Goal: Information Seeking & Learning: Learn about a topic

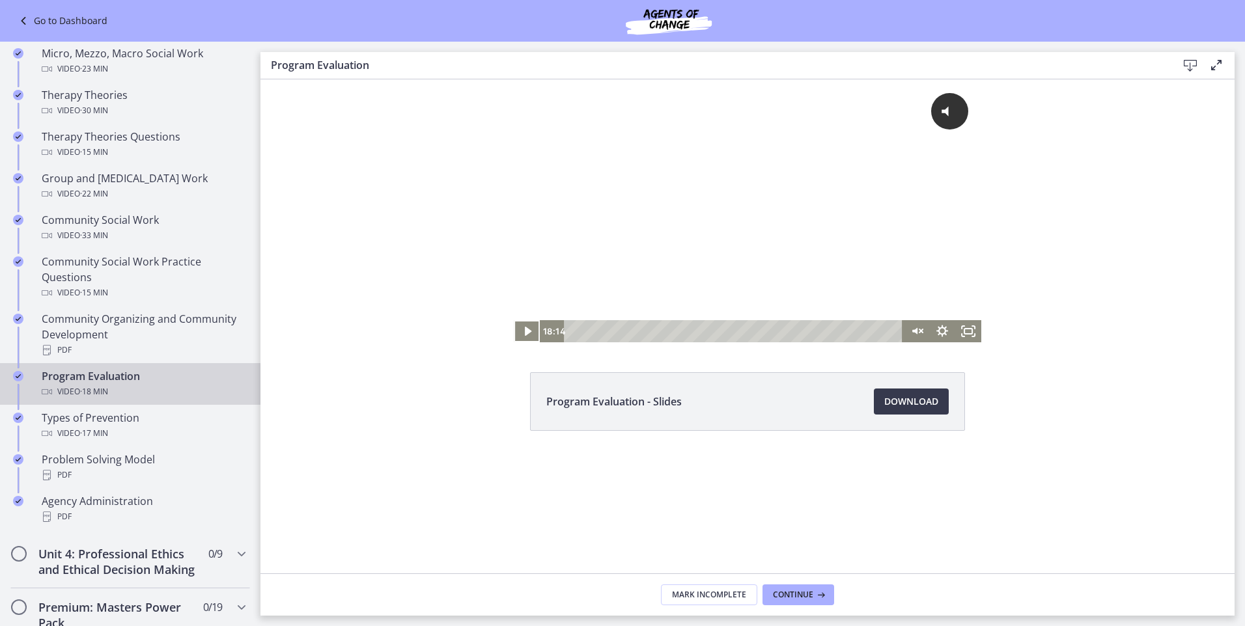
scroll to position [559, 0]
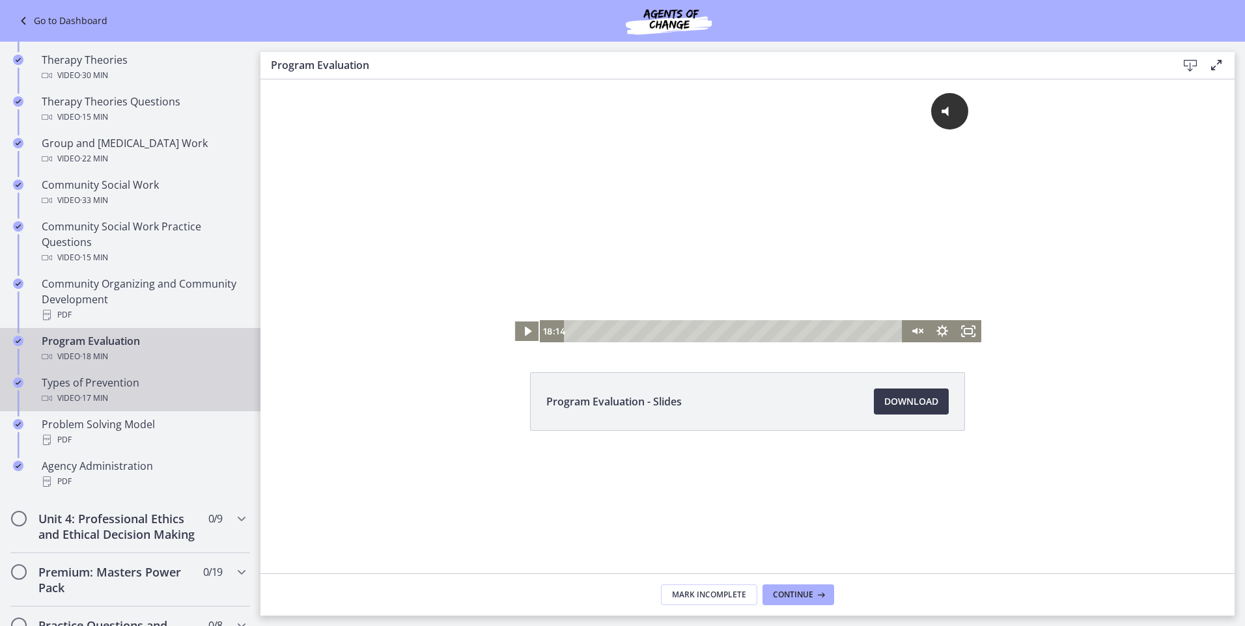
click at [128, 191] on div "Types of Prevention Video · 17 min" at bounding box center [143, 390] width 203 height 31
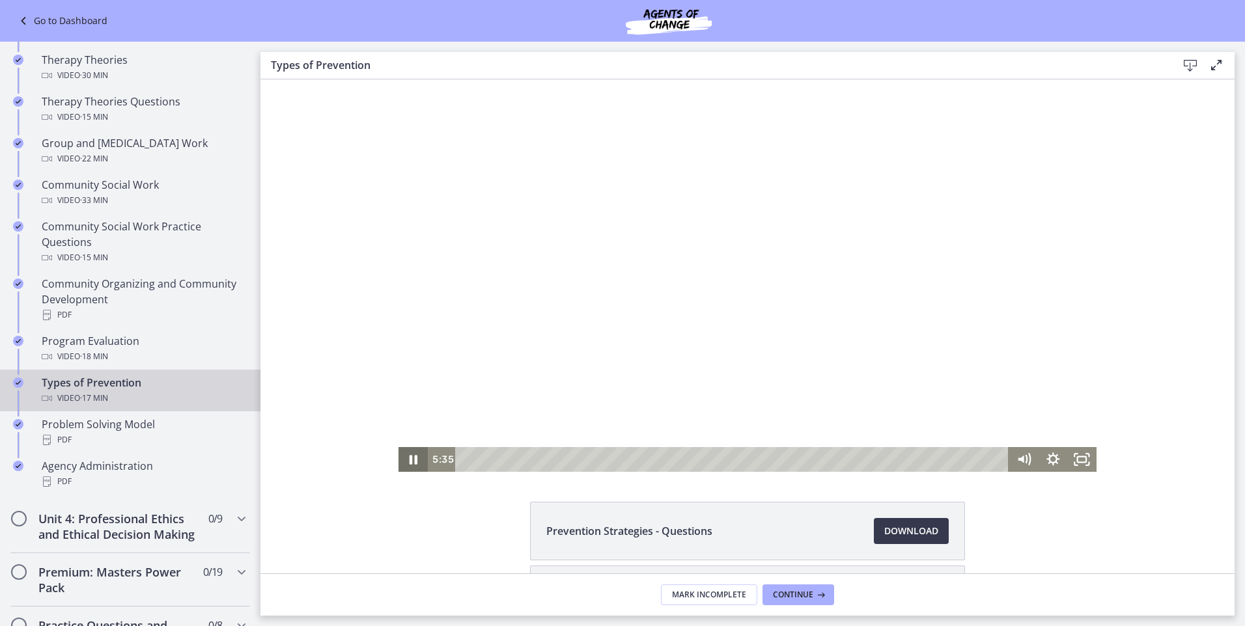
click at [412, 191] on icon "Pause" at bounding box center [414, 460] width 8 height 10
click at [410, 191] on icon "Play Video" at bounding box center [414, 460] width 8 height 10
click at [410, 191] on icon "Pause" at bounding box center [414, 460] width 8 height 10
drag, startPoint x: 501, startPoint y: 507, endPoint x: 496, endPoint y: 524, distance: 18.3
drag, startPoint x: 756, startPoint y: 604, endPoint x: 728, endPoint y: 238, distance: 367.0
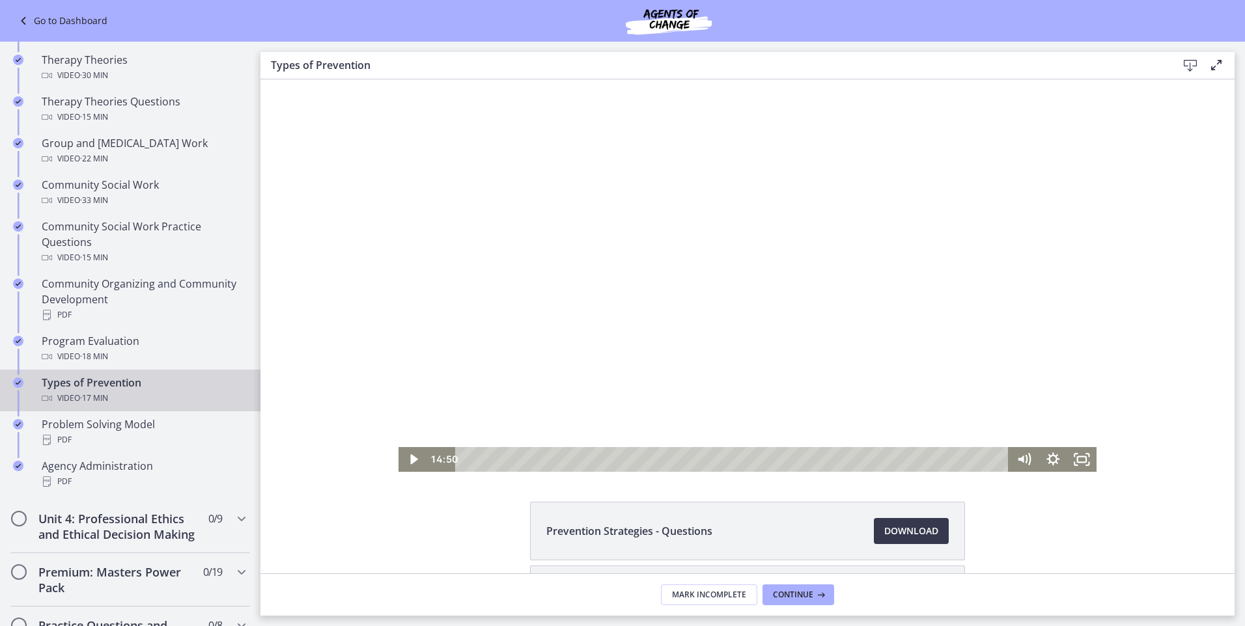
click at [728, 191] on div at bounding box center [748, 275] width 698 height 393
click at [413, 191] on icon "Pause" at bounding box center [414, 460] width 10 height 11
click at [402, 191] on icon "Play Video" at bounding box center [414, 460] width 35 height 30
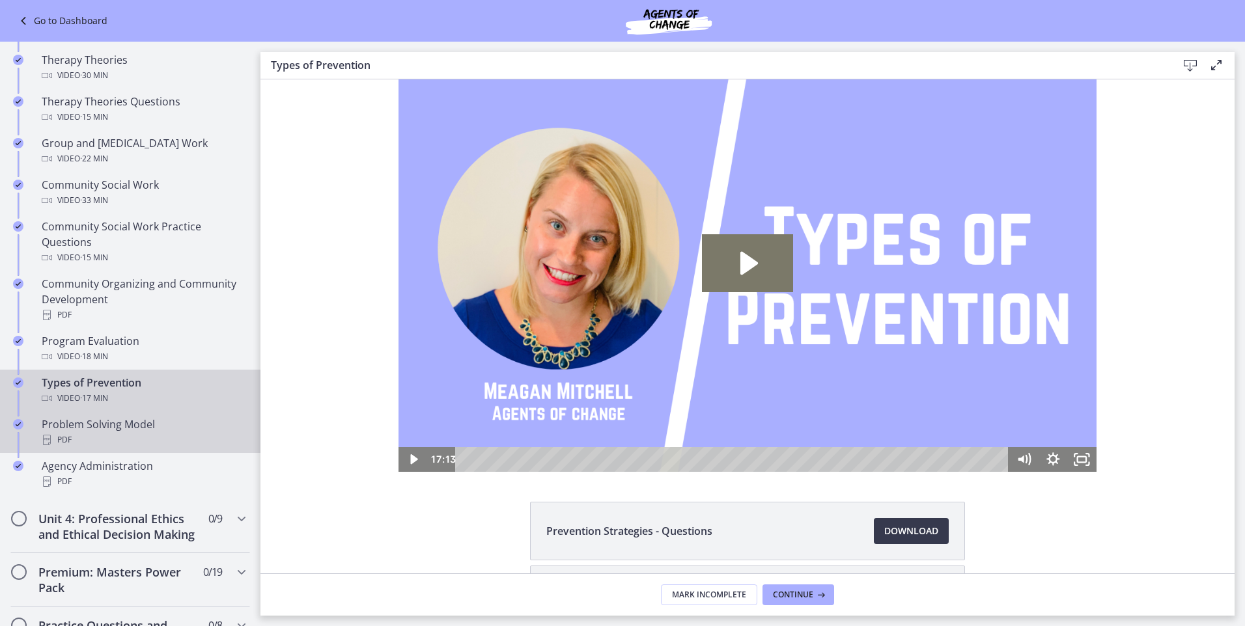
click at [76, 191] on div "Problem Solving Model PDF" at bounding box center [143, 432] width 203 height 31
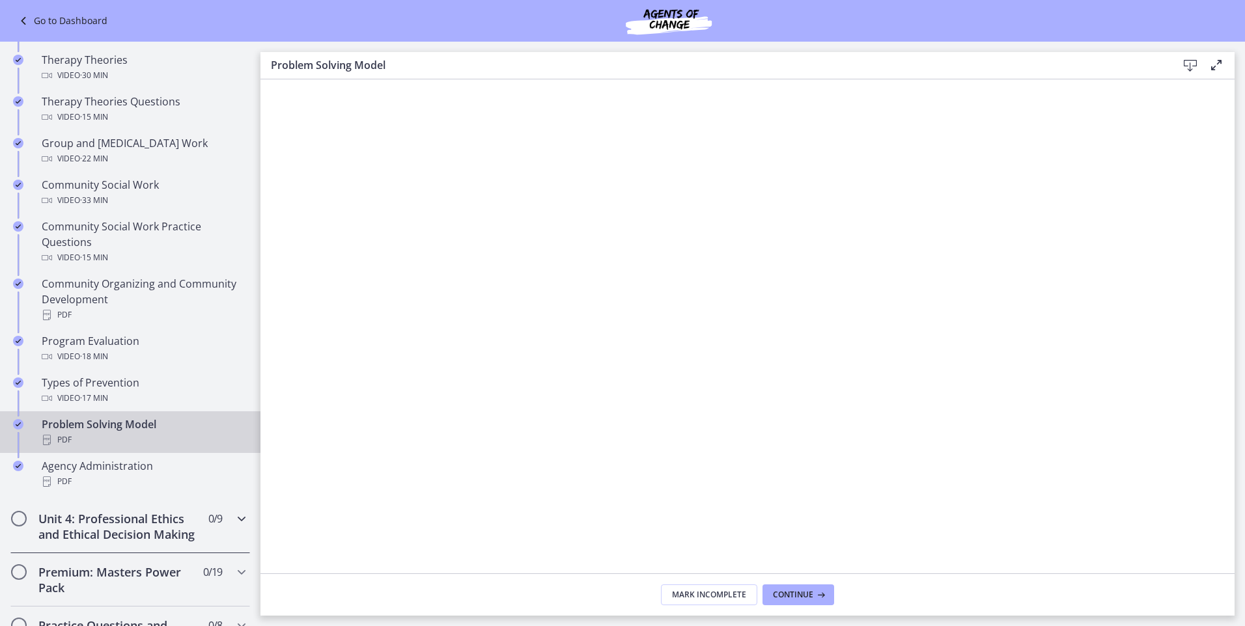
click at [162, 191] on h2 "Unit 4: Professional Ethics and Ethical Decision Making" at bounding box center [117, 526] width 159 height 31
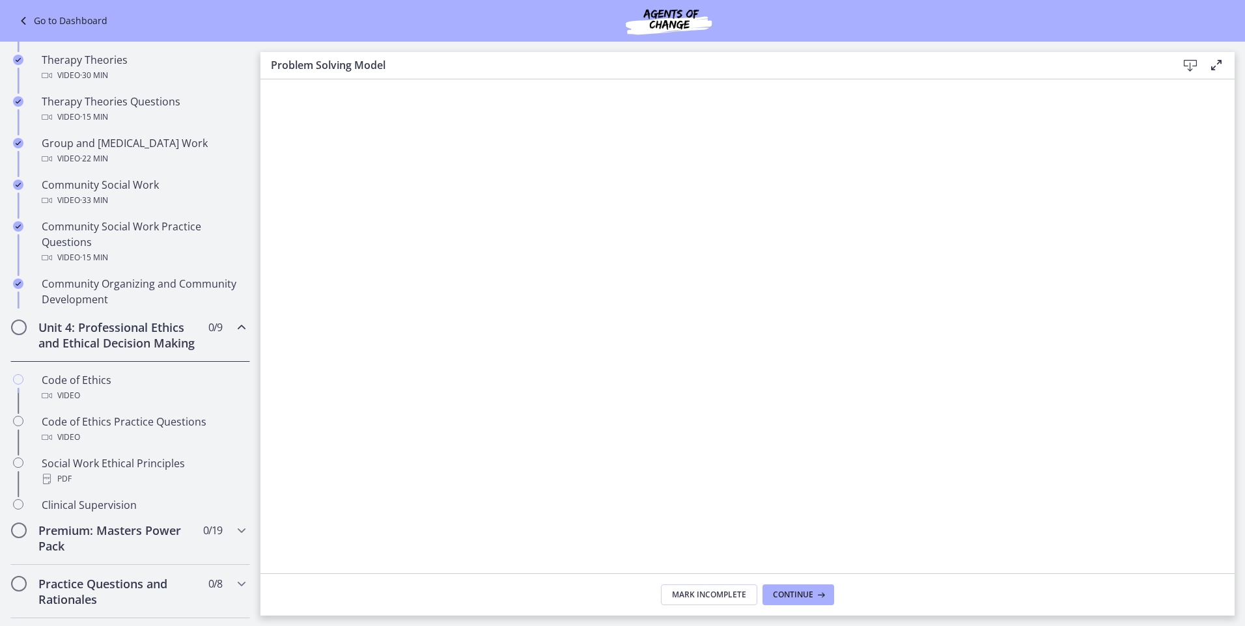
scroll to position [550, 0]
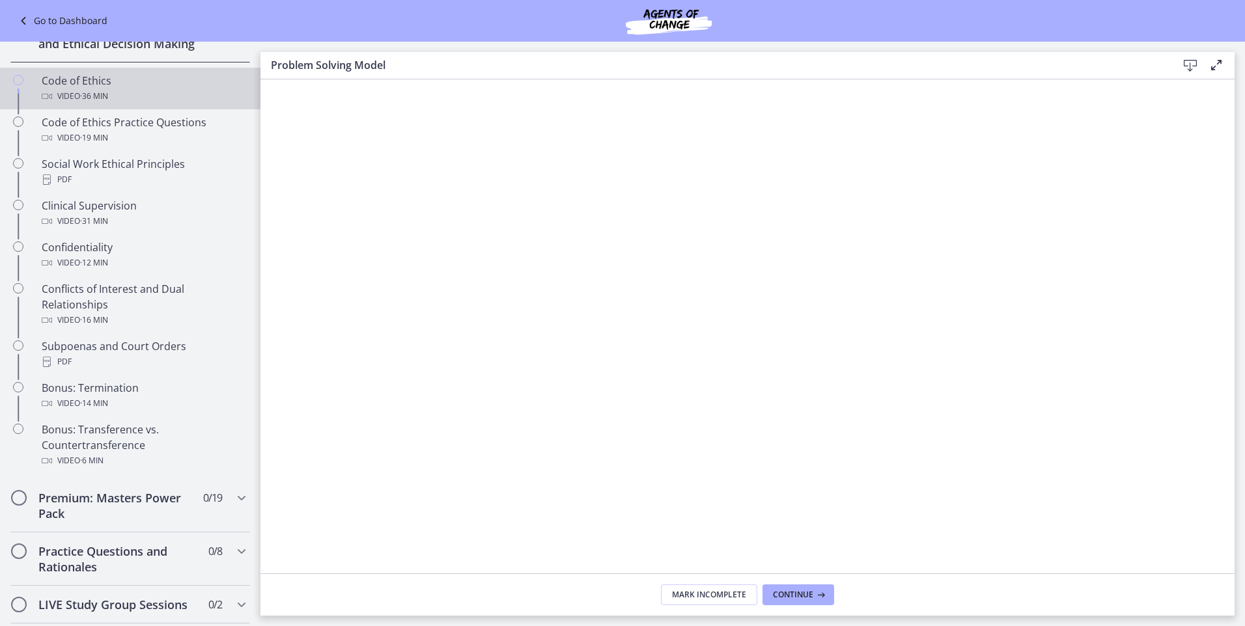
click at [98, 104] on span "· 36 min" at bounding box center [94, 97] width 28 height 16
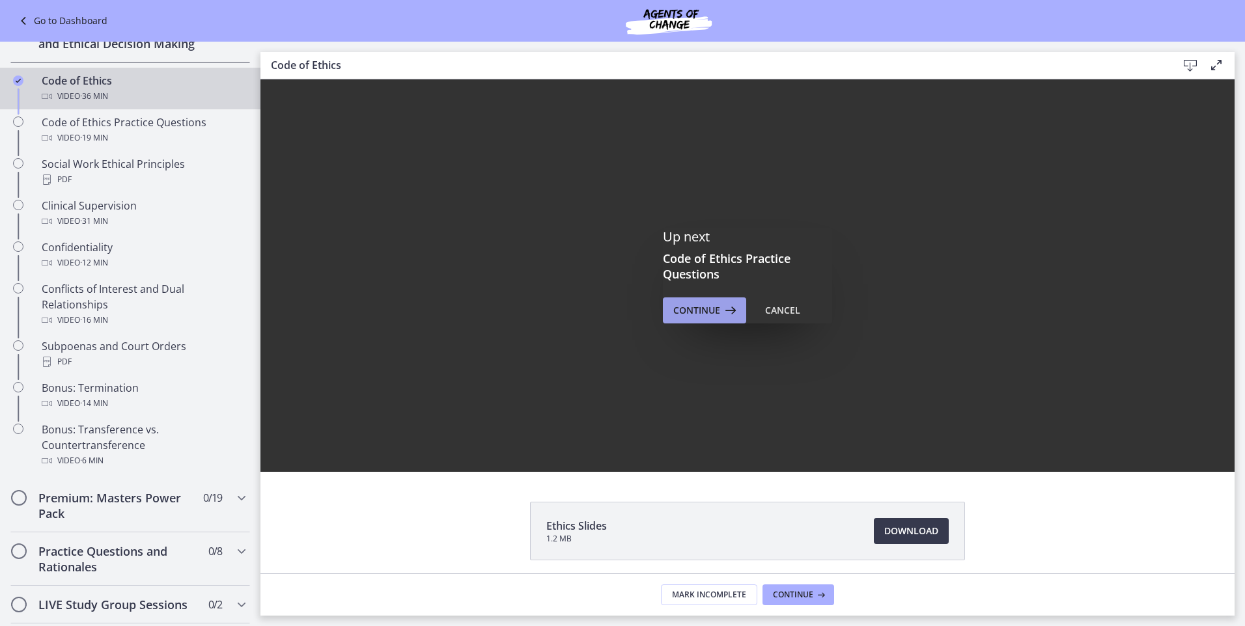
click at [720, 191] on icon at bounding box center [729, 311] width 18 height 16
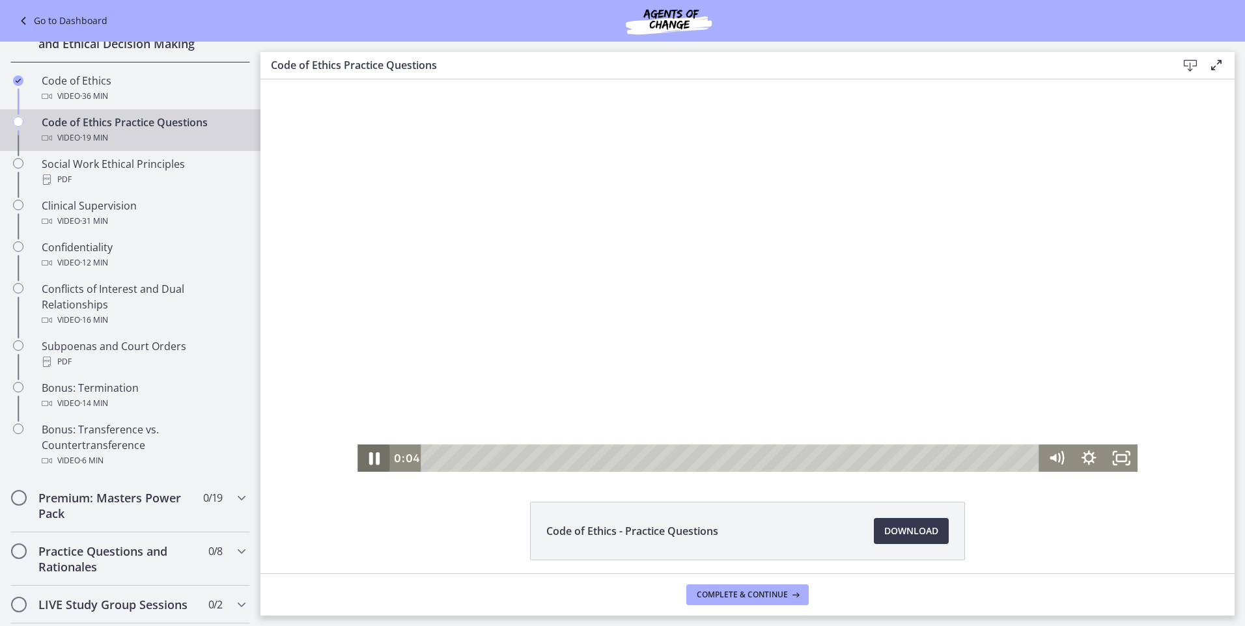
click at [369, 191] on icon "Pause" at bounding box center [374, 459] width 10 height 12
click at [371, 191] on icon "Play Video" at bounding box center [375, 458] width 8 height 11
click at [370, 191] on icon "Pause" at bounding box center [374, 459] width 9 height 10
click at [371, 191] on icon "Play Video" at bounding box center [376, 459] width 10 height 14
click at [370, 191] on icon "Pause" at bounding box center [373, 458] width 33 height 27
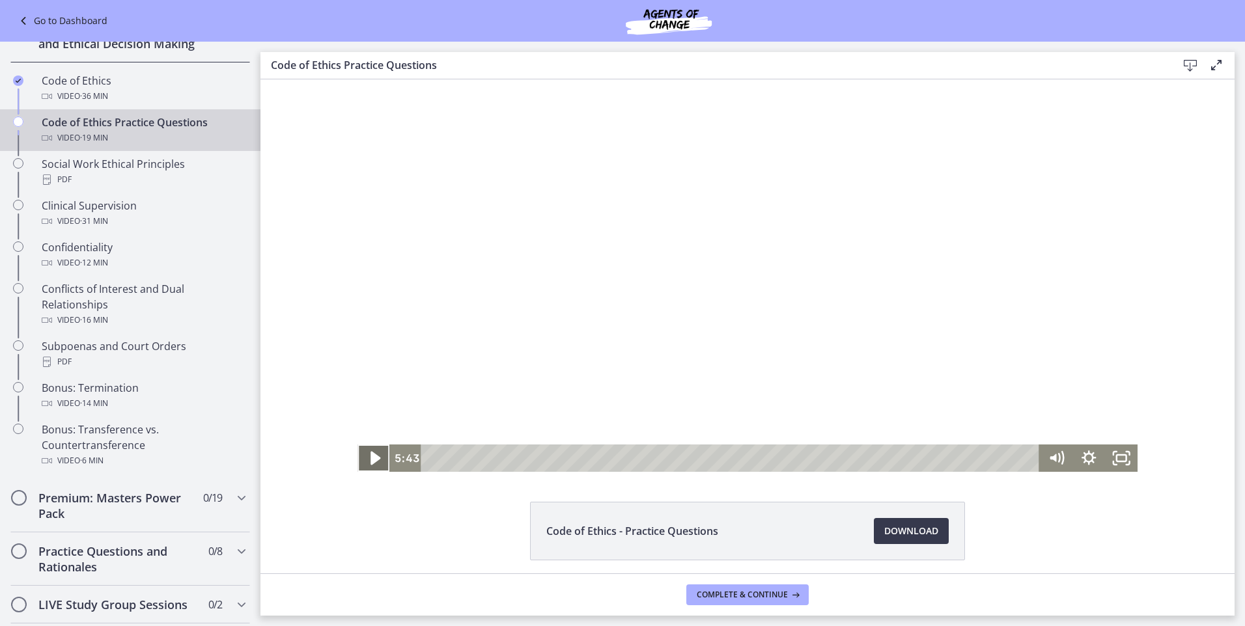
click at [371, 191] on icon "Play Video" at bounding box center [376, 459] width 10 height 14
click at [369, 191] on icon "Pause" at bounding box center [373, 458] width 39 height 33
click at [371, 191] on icon "Play Video" at bounding box center [376, 459] width 10 height 14
click at [369, 191] on icon "Pause" at bounding box center [373, 458] width 33 height 27
click at [363, 191] on icon "Play Video" at bounding box center [375, 458] width 39 height 33
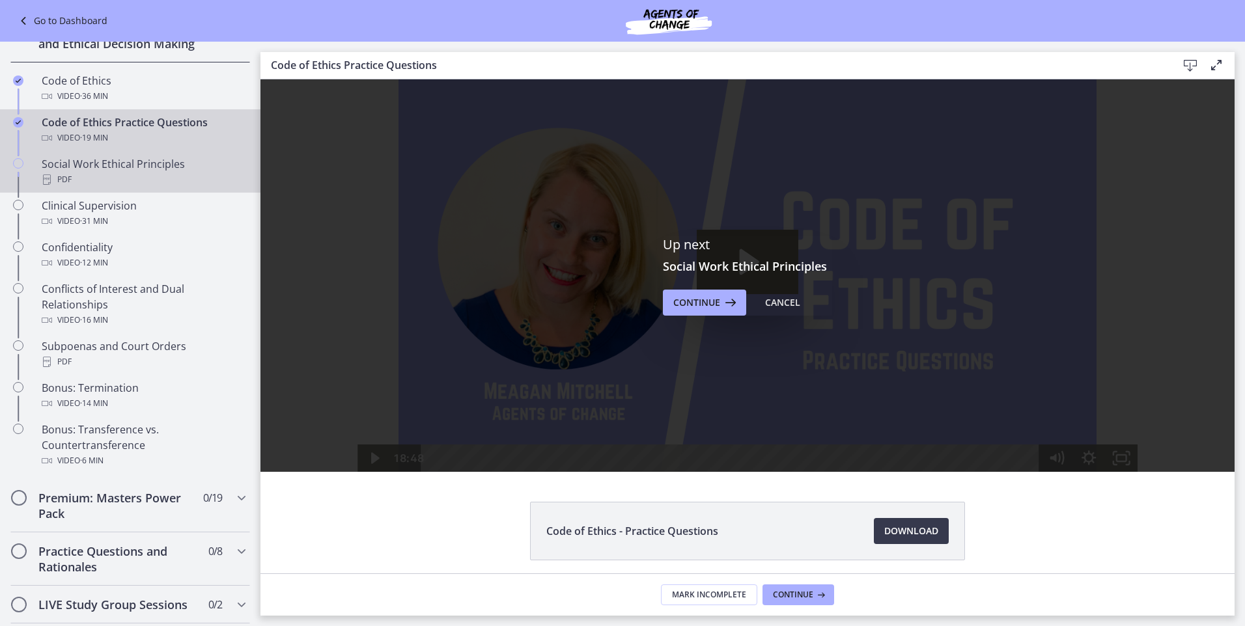
click at [117, 176] on div "Social Work Ethical Principles PDF" at bounding box center [143, 171] width 203 height 31
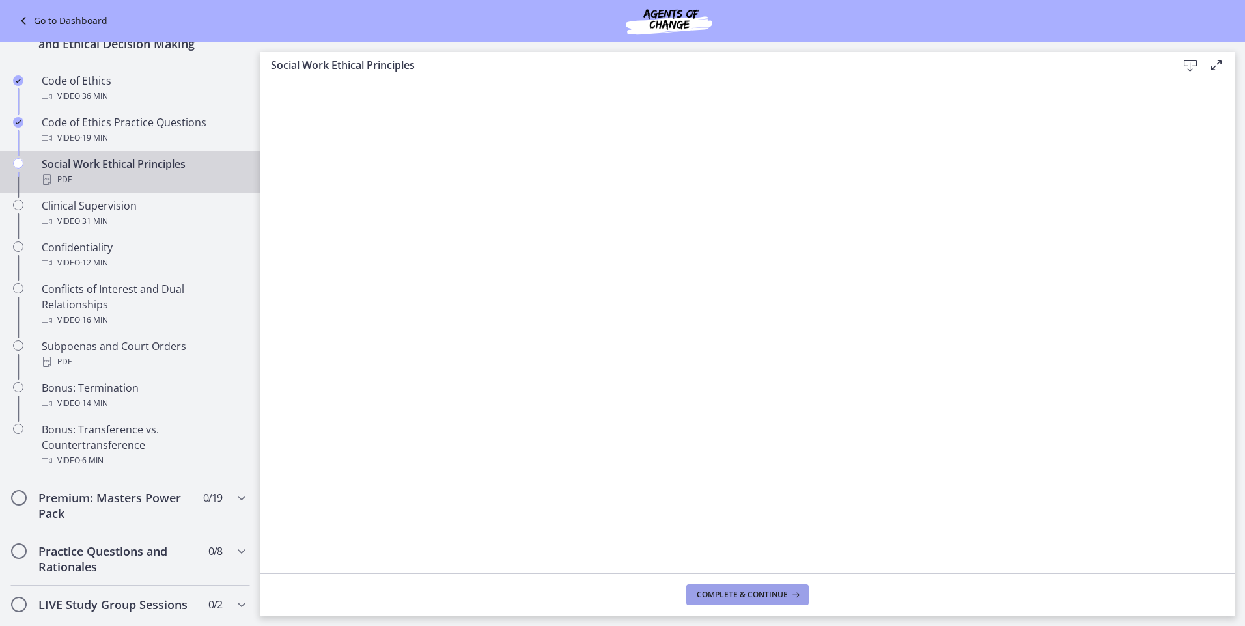
click at [757, 191] on span "Complete & continue" at bounding box center [742, 595] width 91 height 10
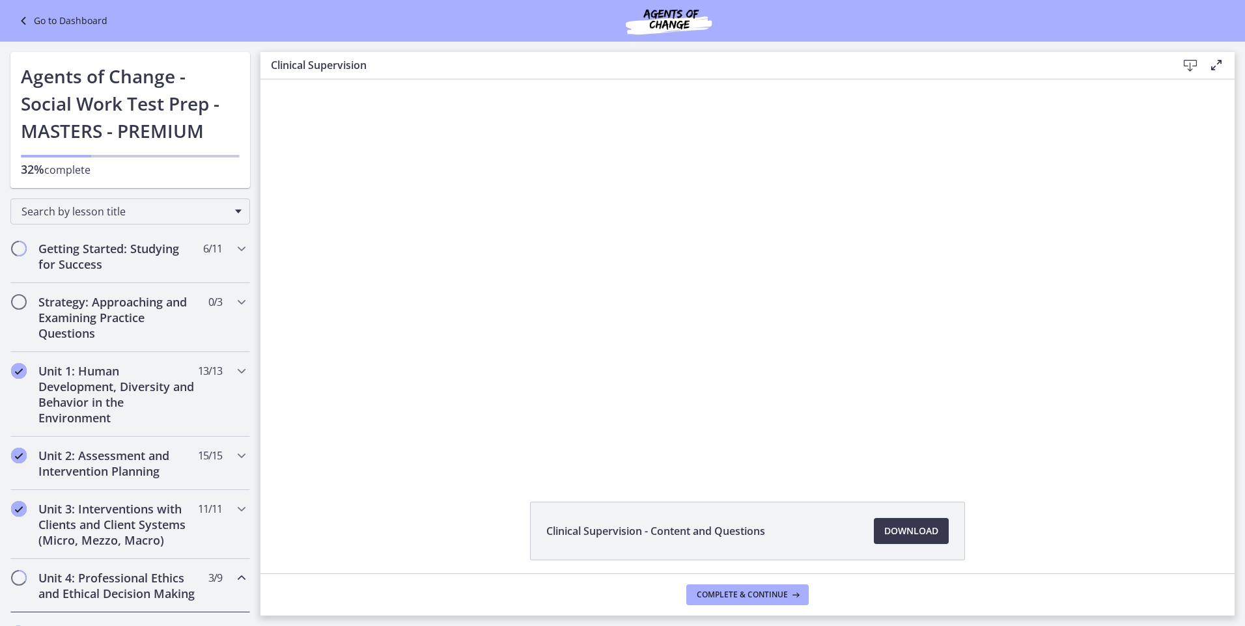
scroll to position [550, 0]
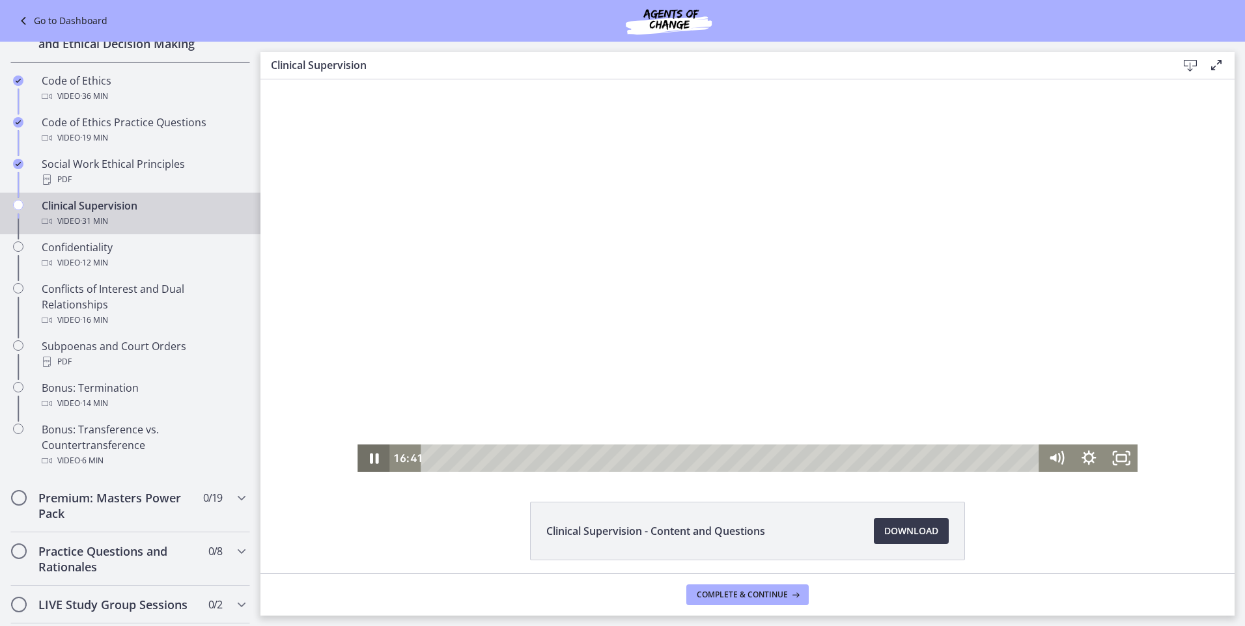
click at [370, 458] on icon "Pause" at bounding box center [374, 459] width 9 height 10
